Goal: Find specific page/section: Find specific page/section

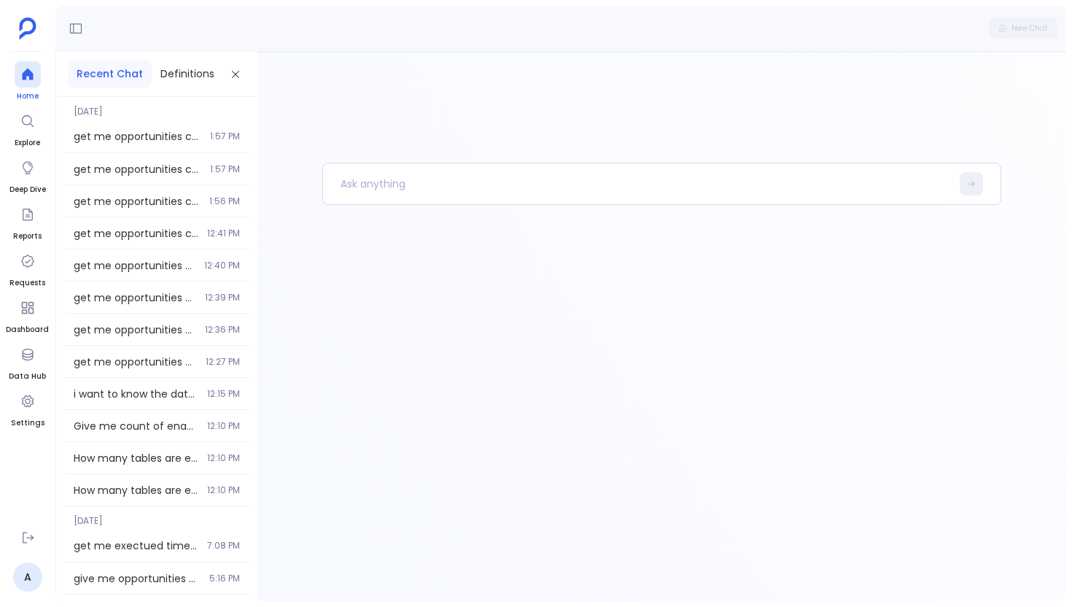
click at [29, 79] on icon at bounding box center [27, 74] width 15 height 15
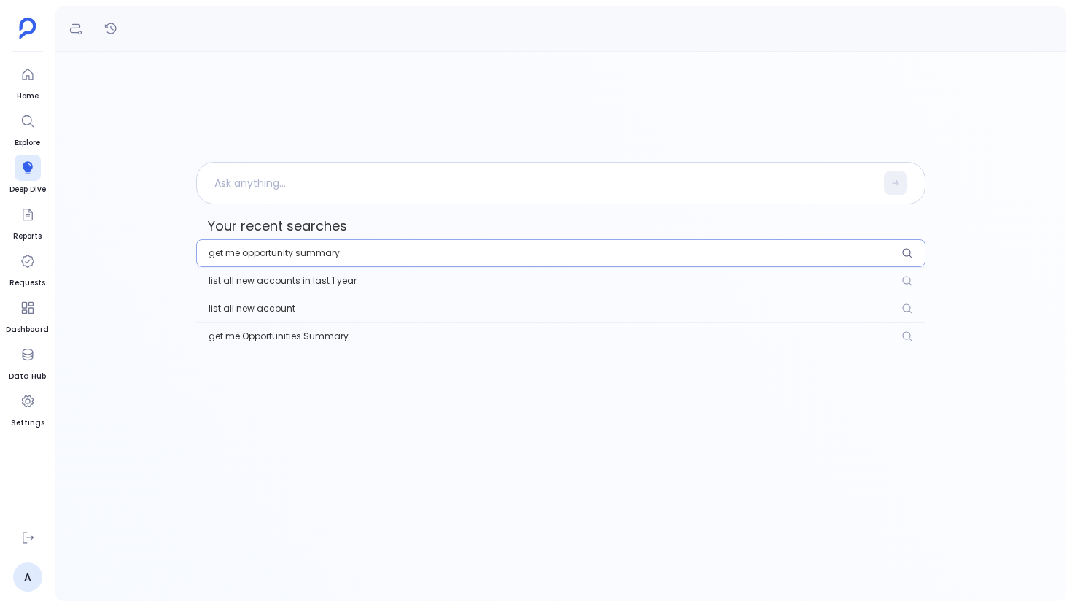
click at [326, 260] on button "get me opportunity summary" at bounding box center [560, 253] width 729 height 28
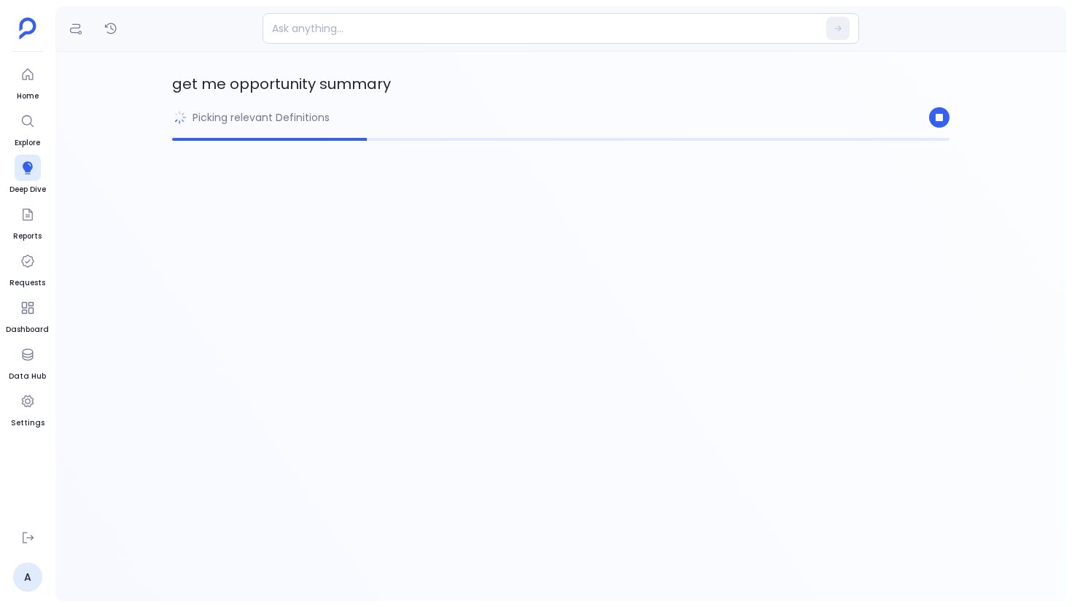
click at [360, 308] on div "get me opportunity summary Picking relevant Definitions" at bounding box center [560, 326] width 777 height 514
click at [300, 363] on div "get me opportunity summary Picking relevant Definitions" at bounding box center [560, 326] width 777 height 514
